Goal: Transaction & Acquisition: Purchase product/service

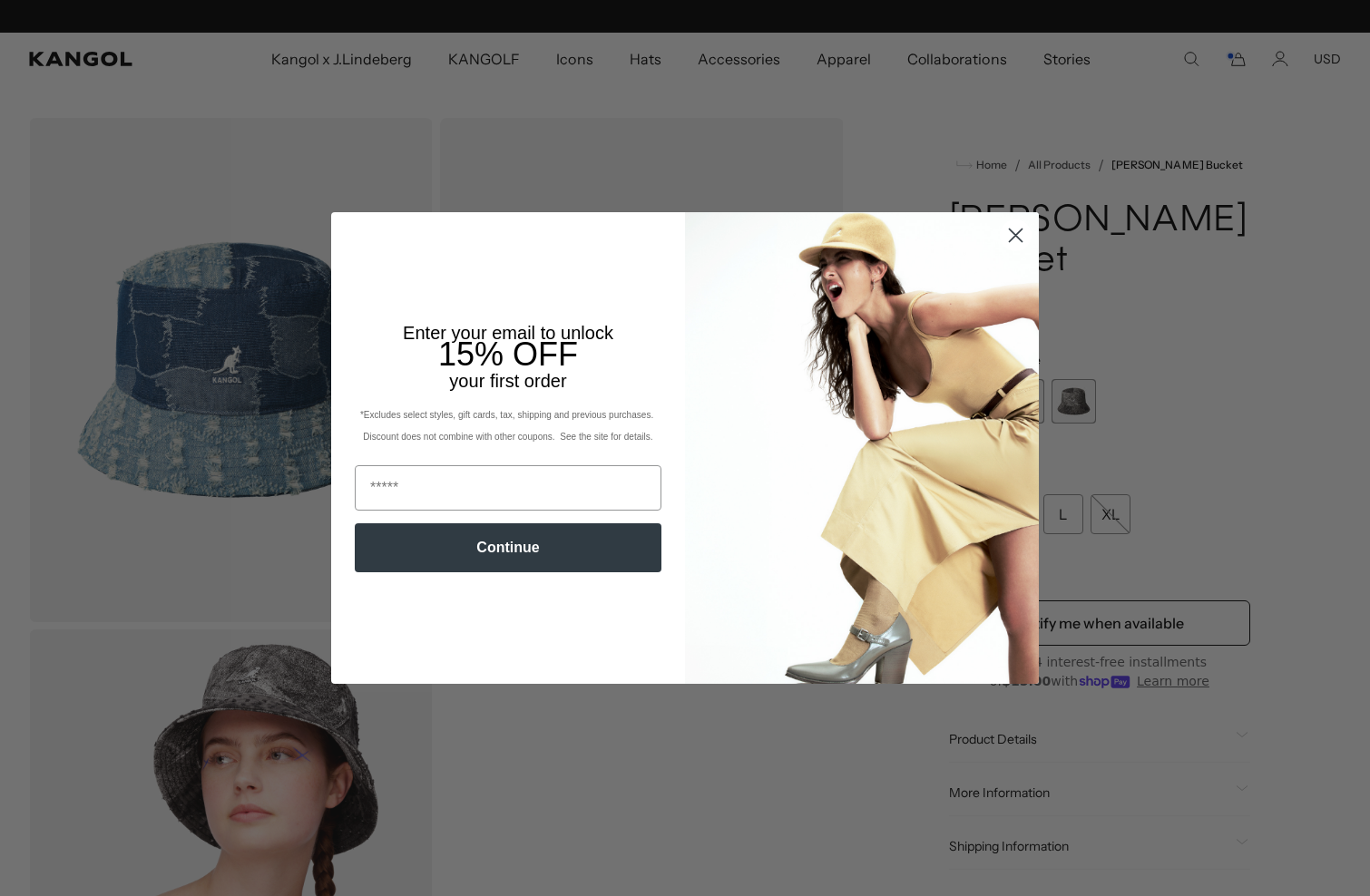
scroll to position [0, 374]
